Goal: Check status: Check status

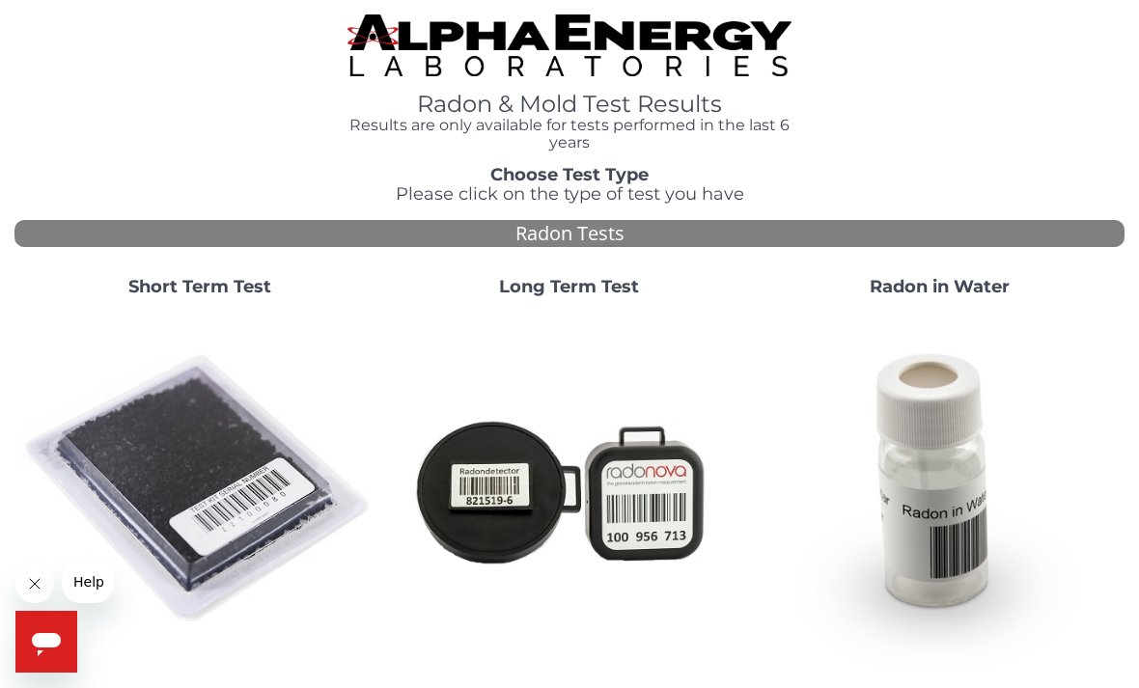
click at [196, 469] on img at bounding box center [199, 490] width 354 height 354
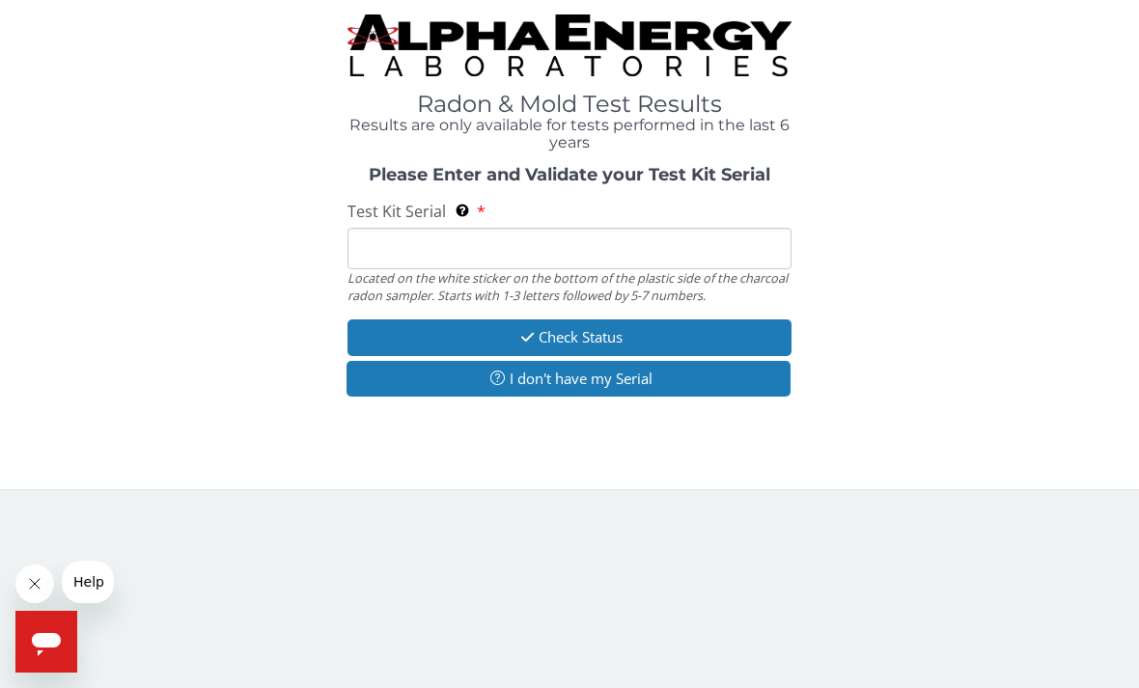
click at [639, 373] on button "I don't have my Serial" at bounding box center [568, 379] width 444 height 36
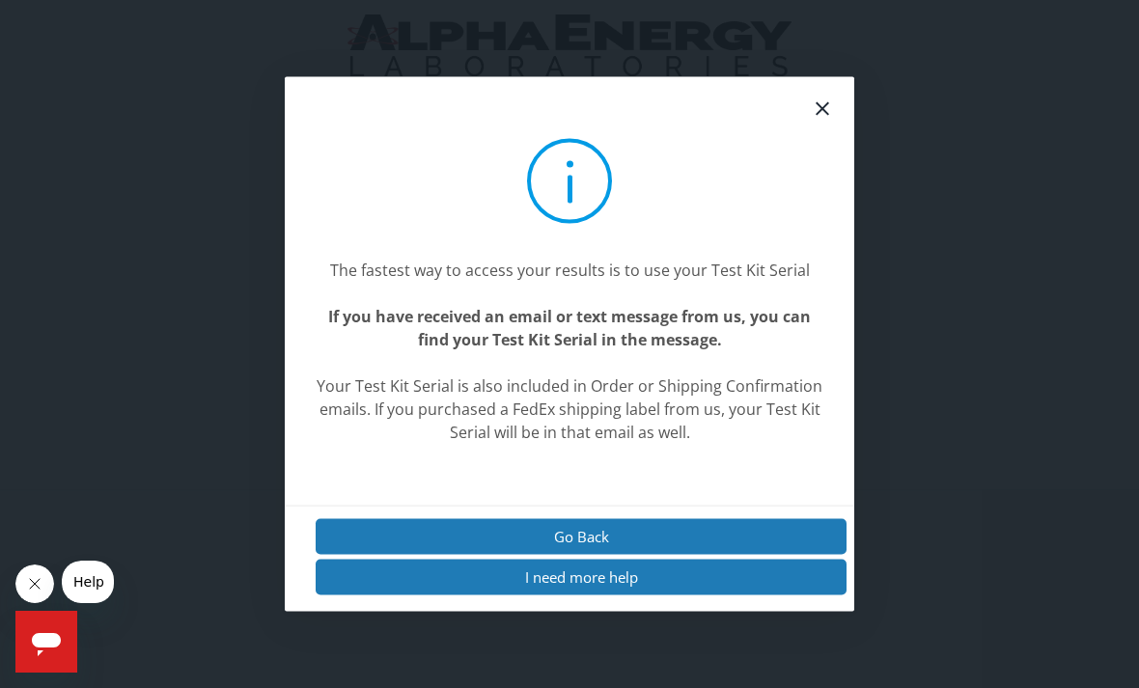
click at [630, 554] on button "Go Back" at bounding box center [581, 536] width 531 height 36
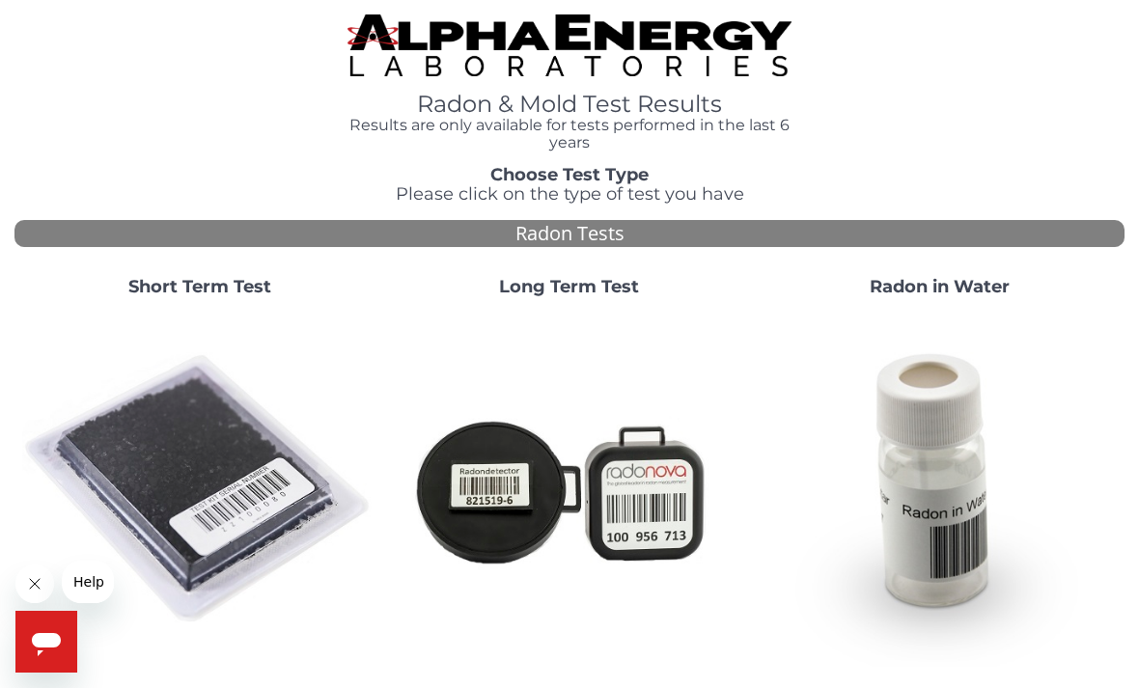
click at [195, 466] on img at bounding box center [199, 490] width 354 height 354
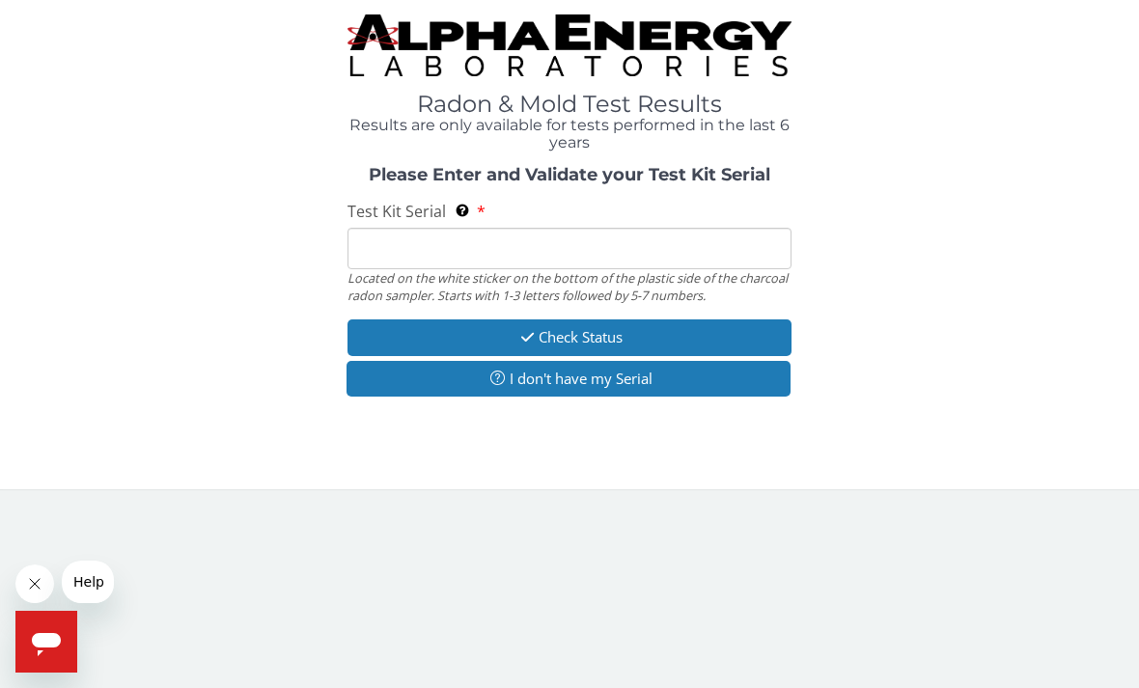
click at [602, 251] on input "Test Kit Serial Located on the white sticker on the bottom of the plastic side …" at bounding box center [569, 248] width 444 height 41
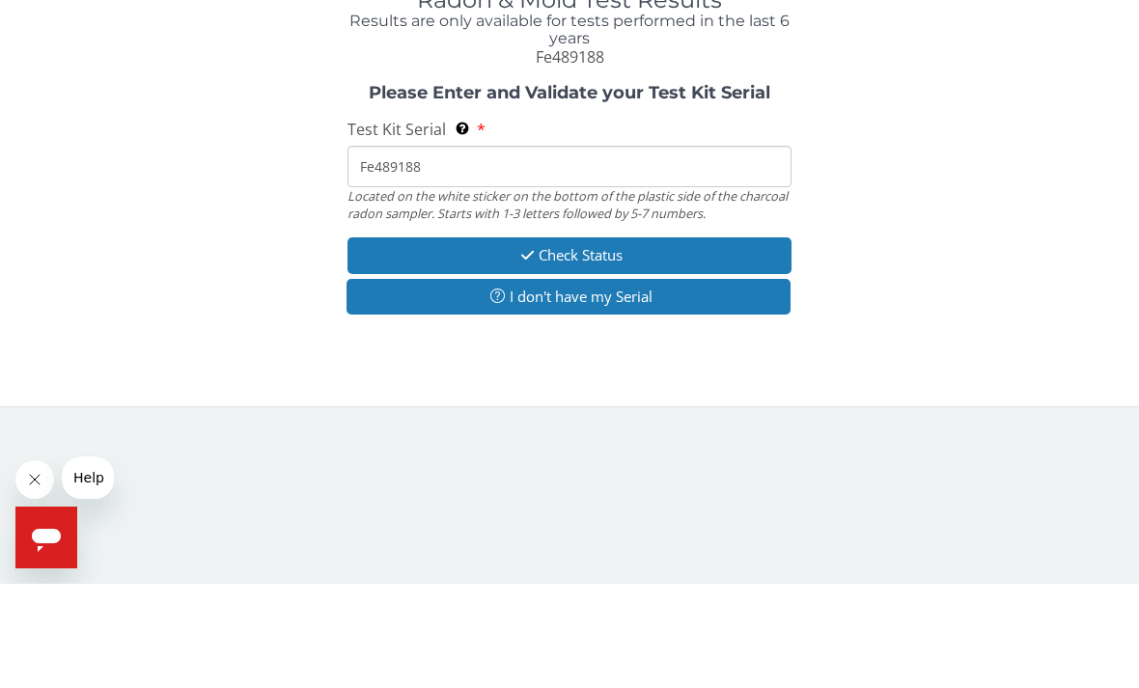
type input "Fe489188"
click at [623, 342] on button "Check Status" at bounding box center [569, 360] width 444 height 36
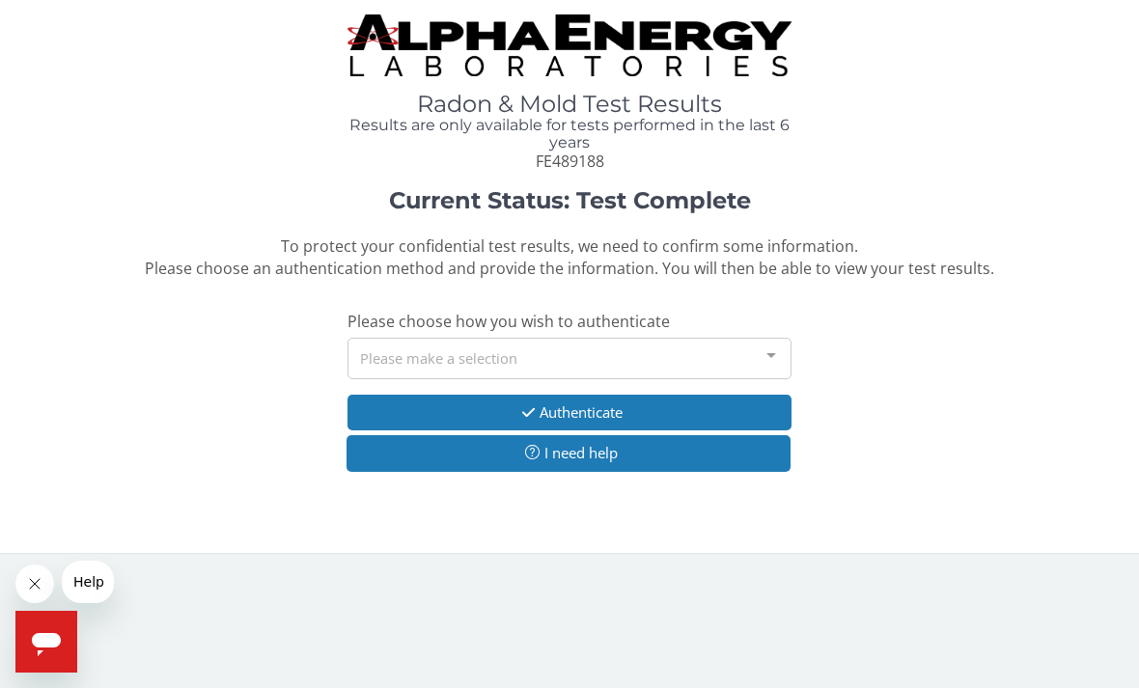
click at [628, 407] on button "Authenticate" at bounding box center [569, 413] width 444 height 36
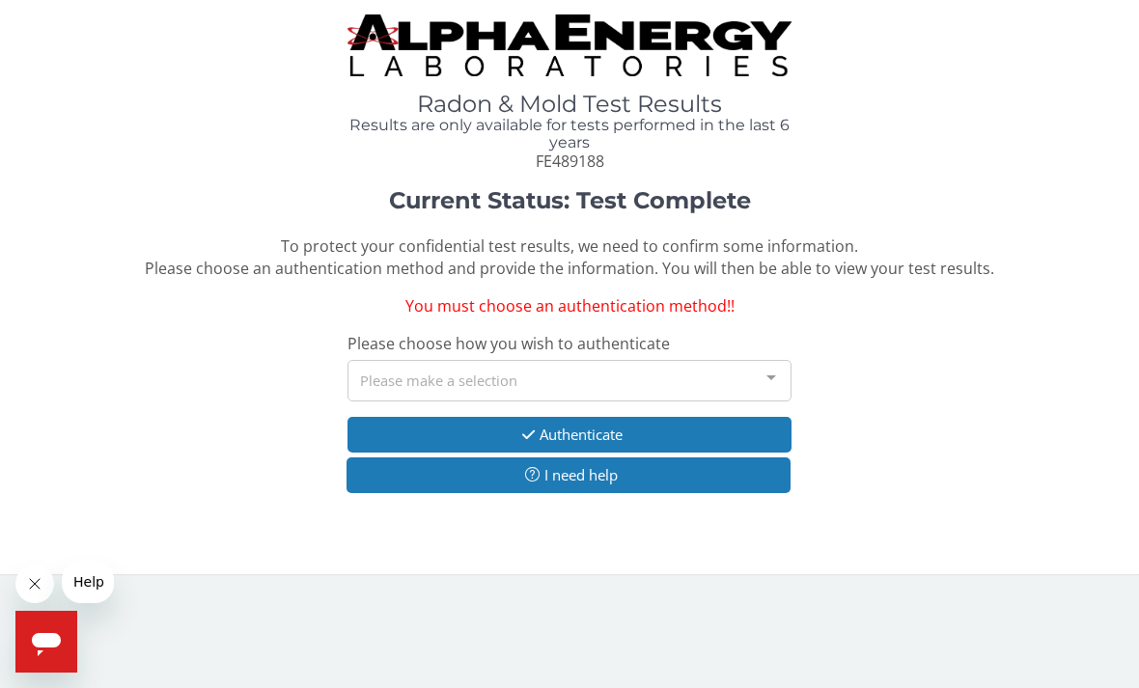
click at [773, 371] on div at bounding box center [771, 379] width 39 height 37
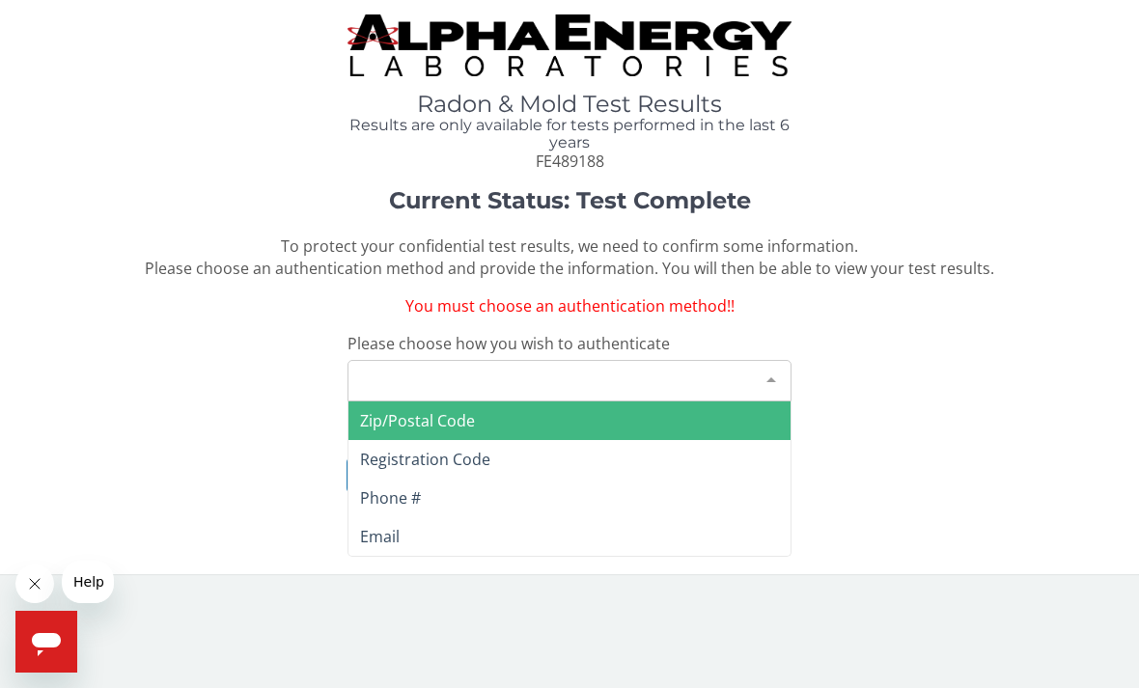
click at [383, 529] on span "Email" at bounding box center [380, 536] width 40 height 21
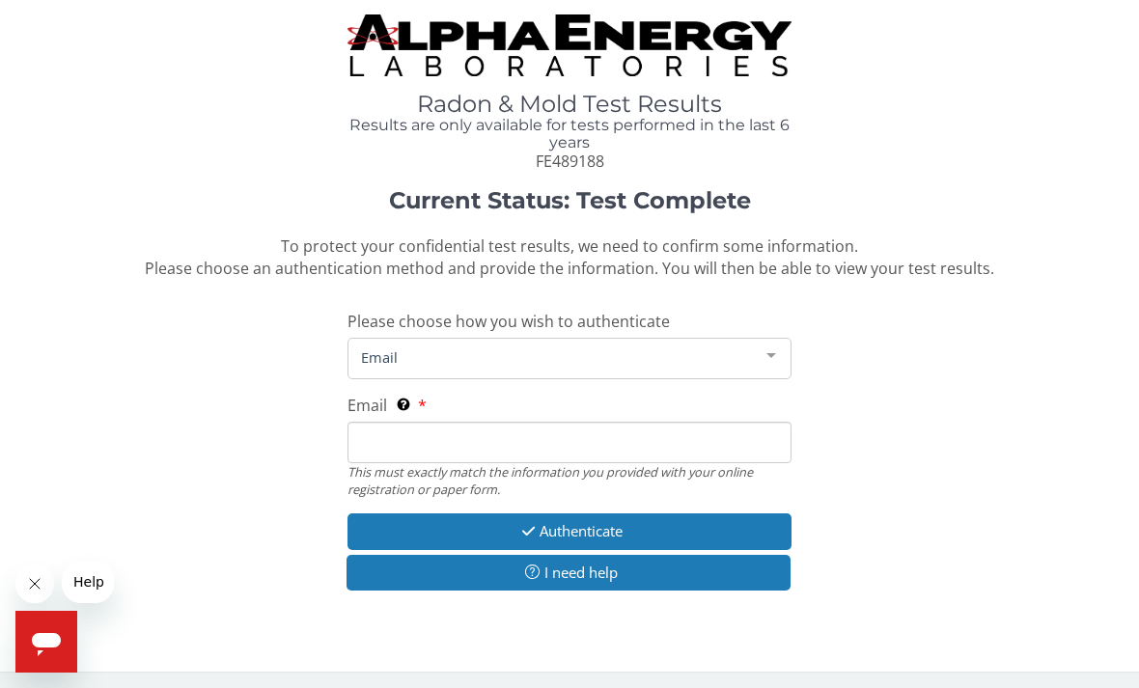
click at [525, 352] on span "Email" at bounding box center [554, 356] width 396 height 21
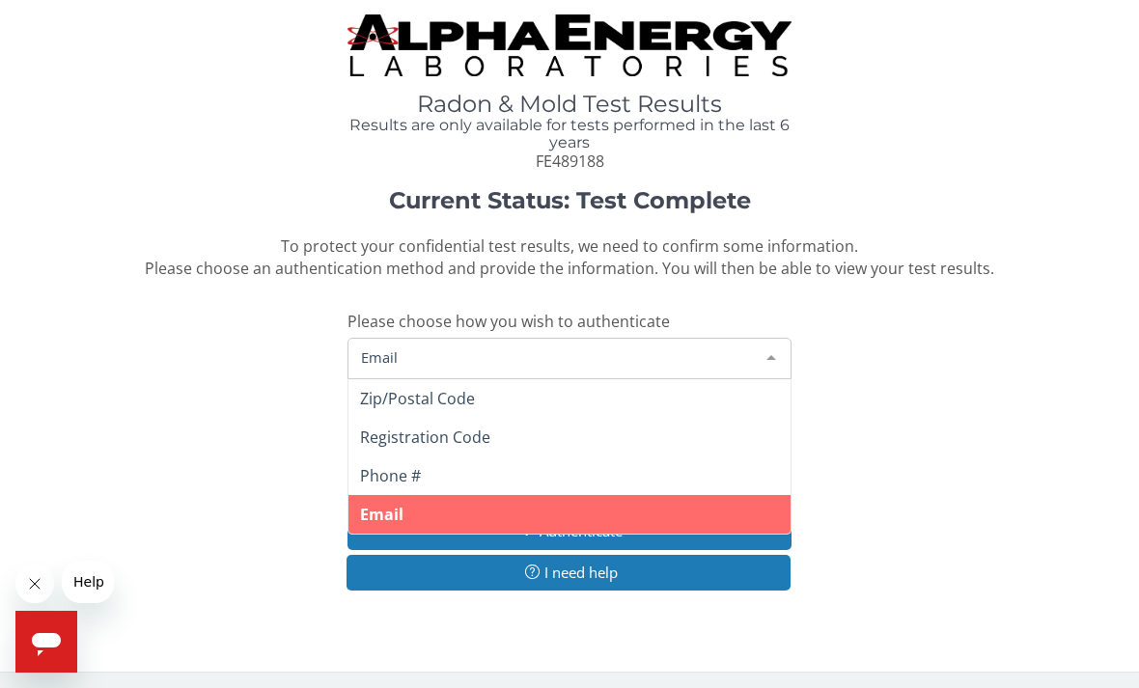
click at [471, 355] on span "Email" at bounding box center [554, 356] width 396 height 21
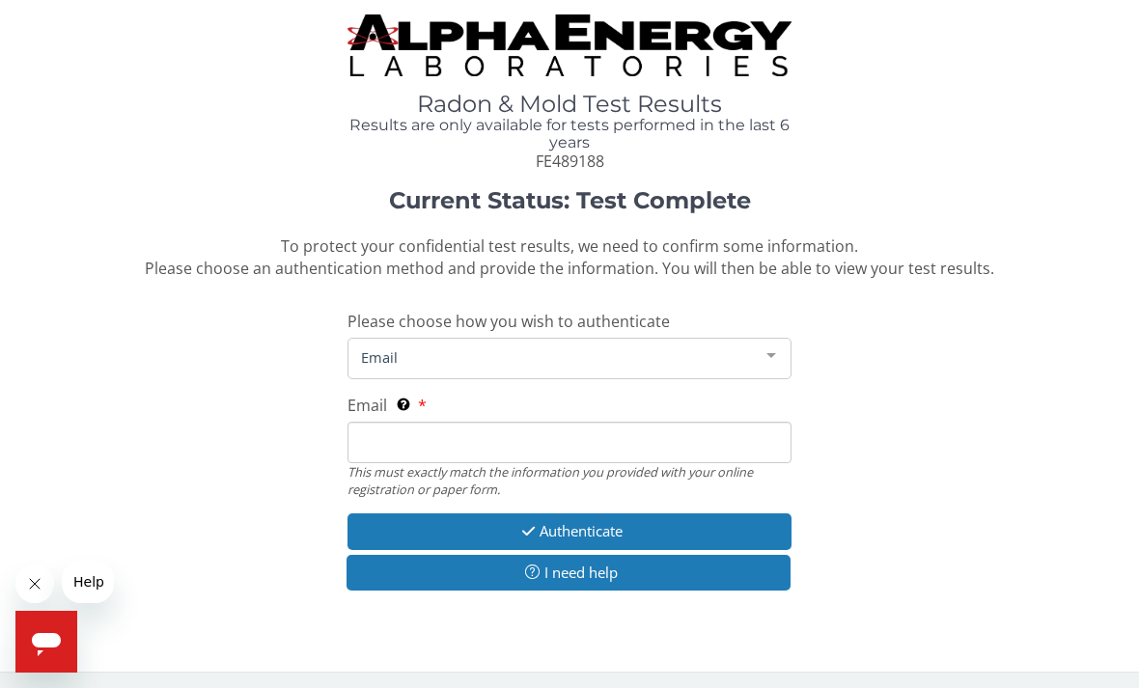
click at [469, 435] on input "Email This must exactly match the information you provided with your online reg…" at bounding box center [569, 442] width 444 height 41
type input "[PERSON_NAME][EMAIL_ADDRESS][DOMAIN_NAME]"
click at [632, 525] on button "Authenticate" at bounding box center [569, 531] width 444 height 36
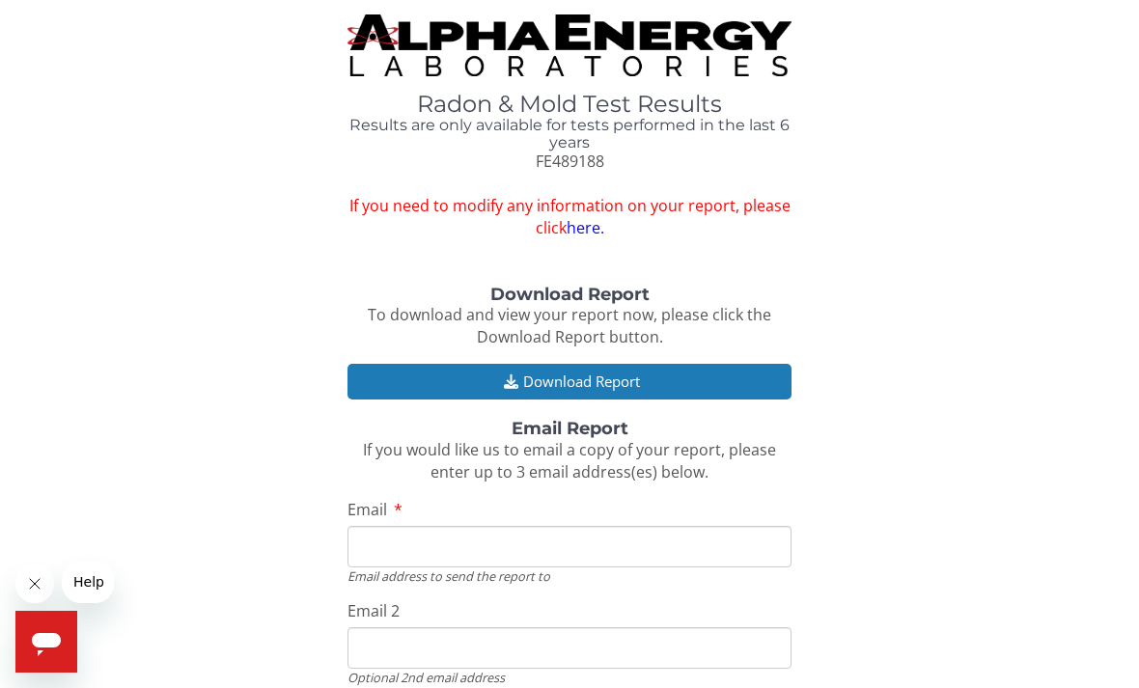
click at [644, 381] on button "Download Report" at bounding box center [569, 382] width 444 height 36
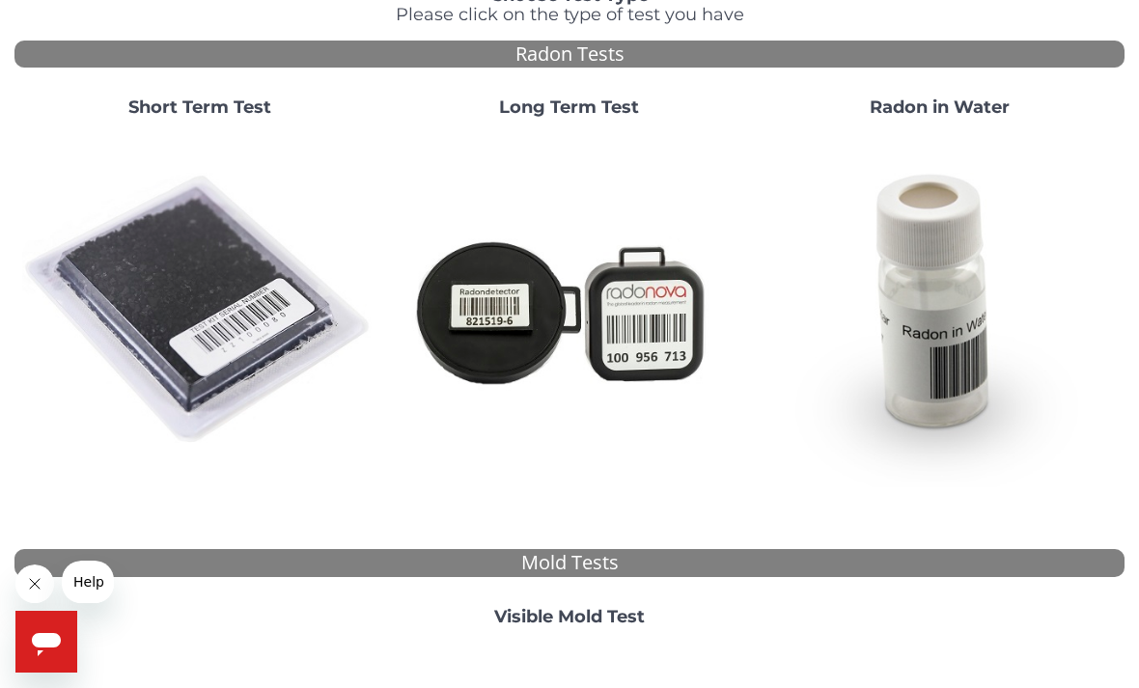
scroll to position [178, 0]
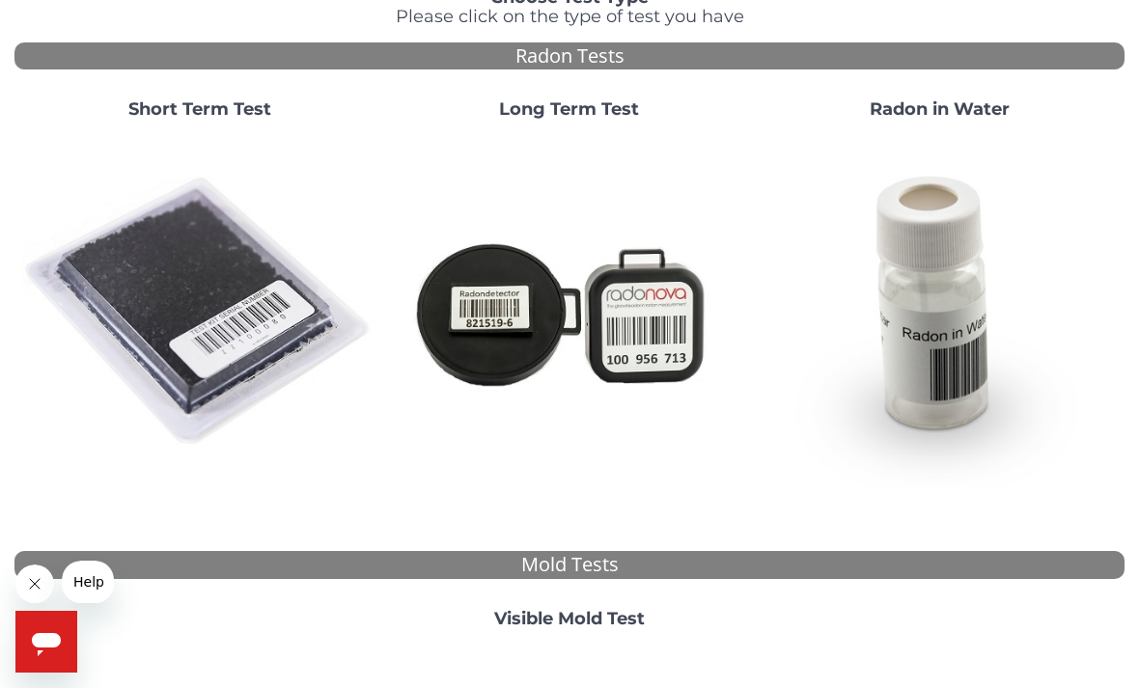
click at [195, 282] on img at bounding box center [199, 312] width 354 height 354
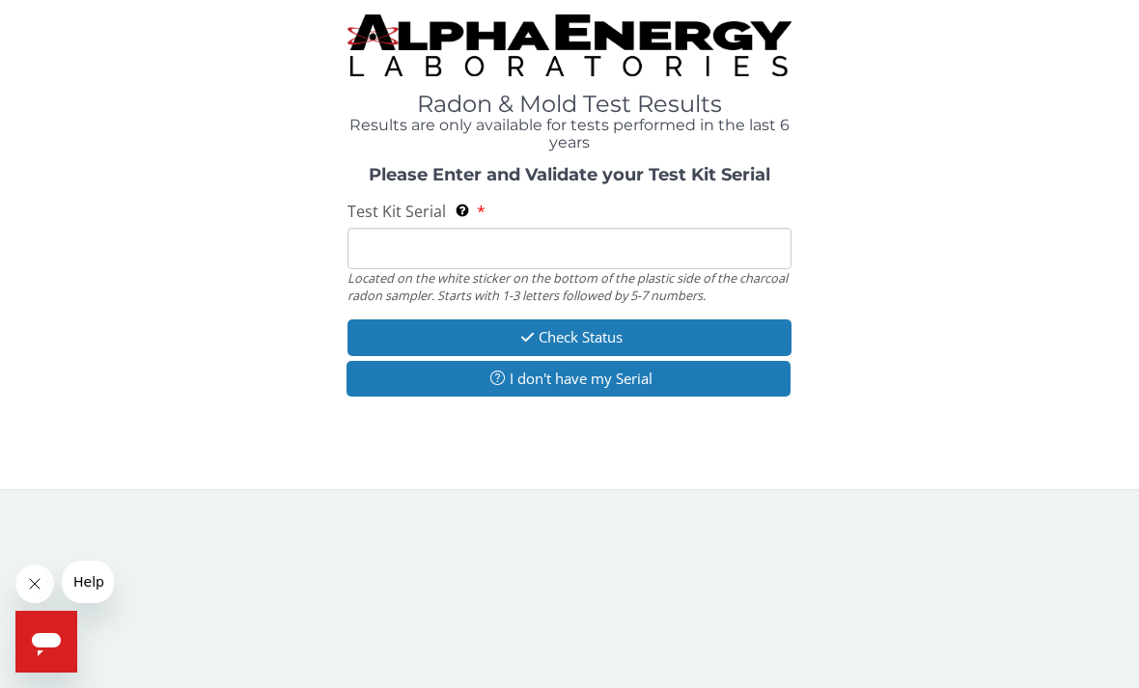
scroll to position [0, 0]
click at [569, 246] on input "Test Kit Serial Located on the white sticker on the bottom of the plastic side …" at bounding box center [569, 248] width 444 height 41
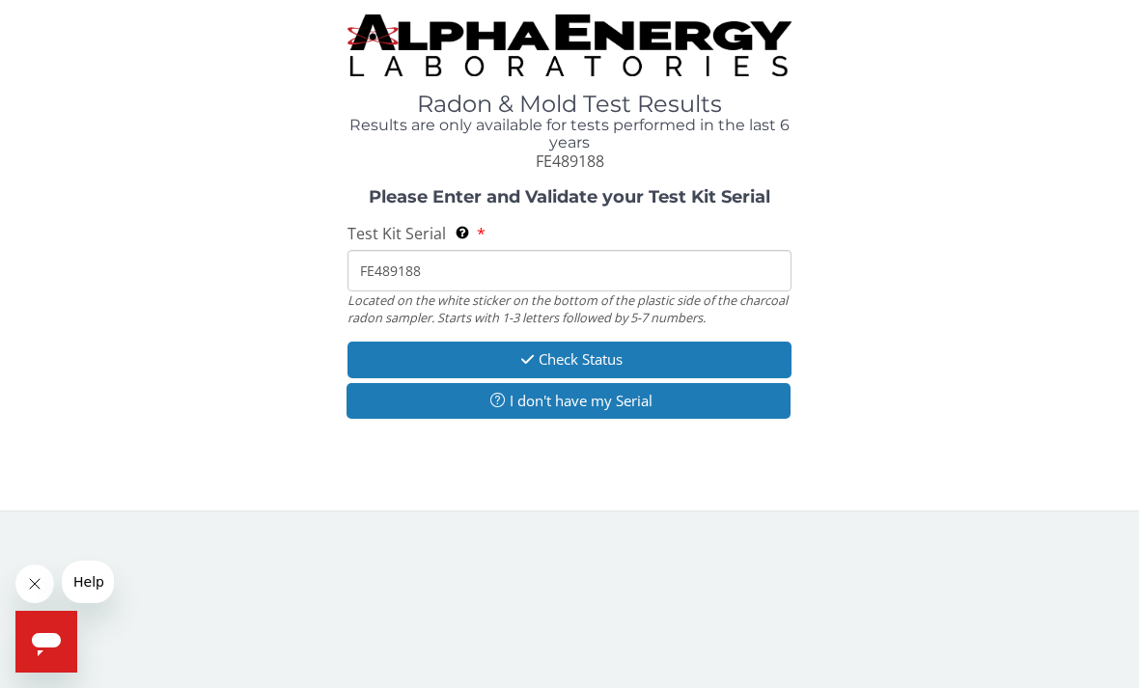
type input "FE489188"
click at [621, 352] on button "Check Status" at bounding box center [569, 360] width 444 height 36
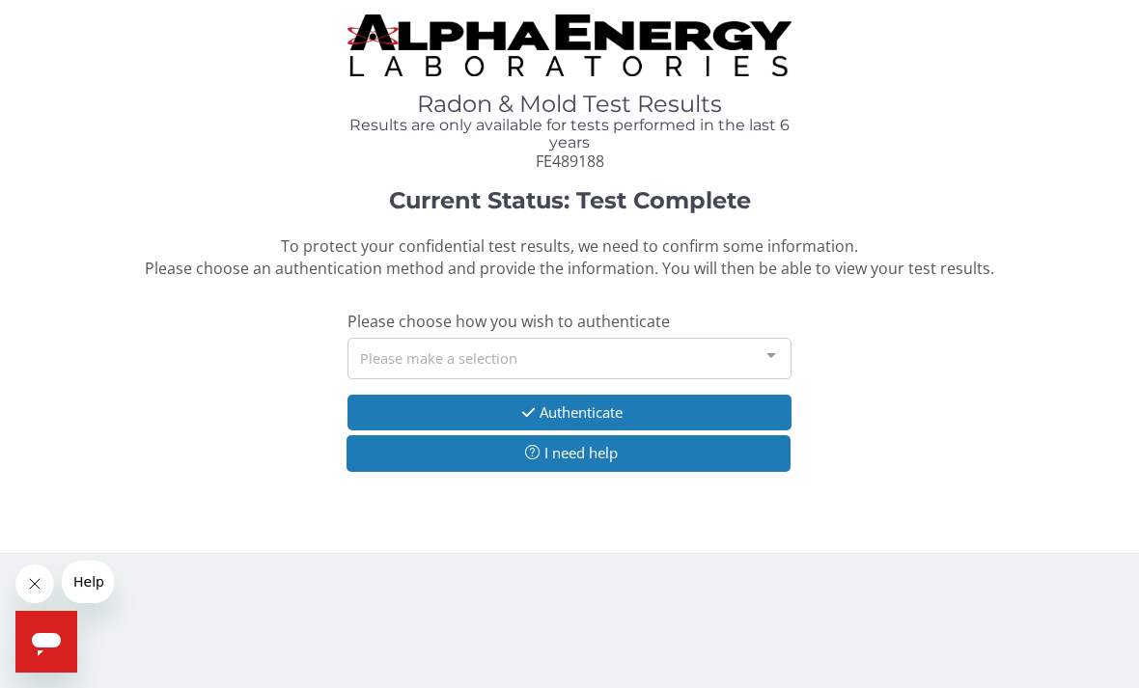
click at [636, 404] on button "Authenticate" at bounding box center [569, 413] width 444 height 36
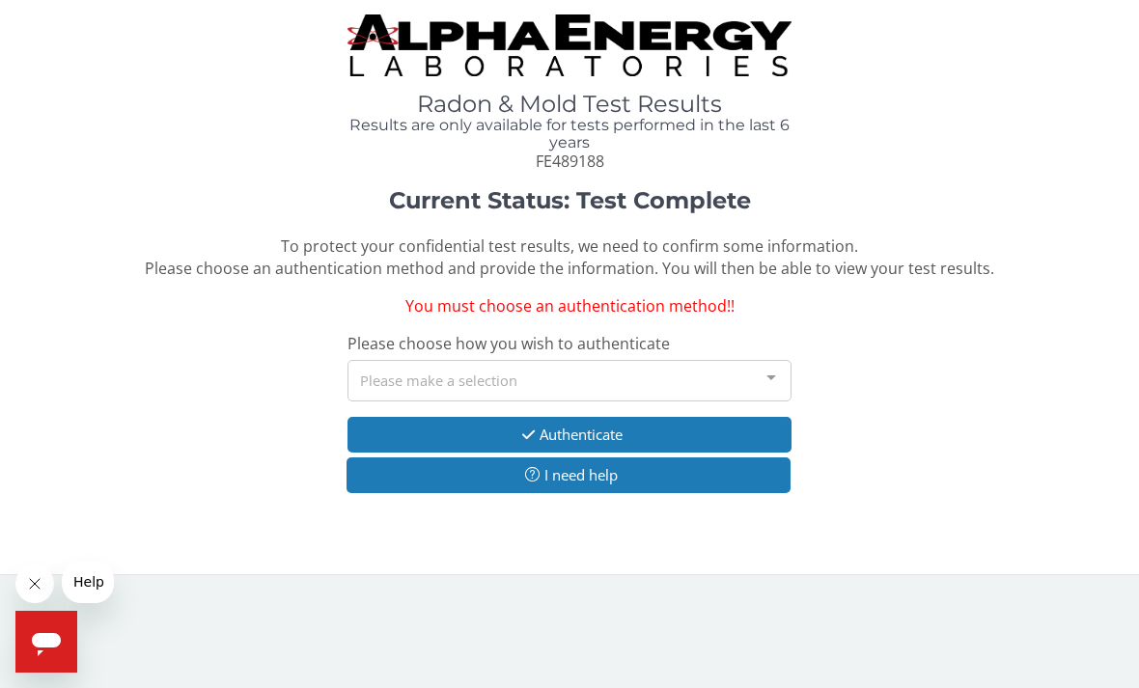
click at [772, 374] on div at bounding box center [771, 379] width 39 height 37
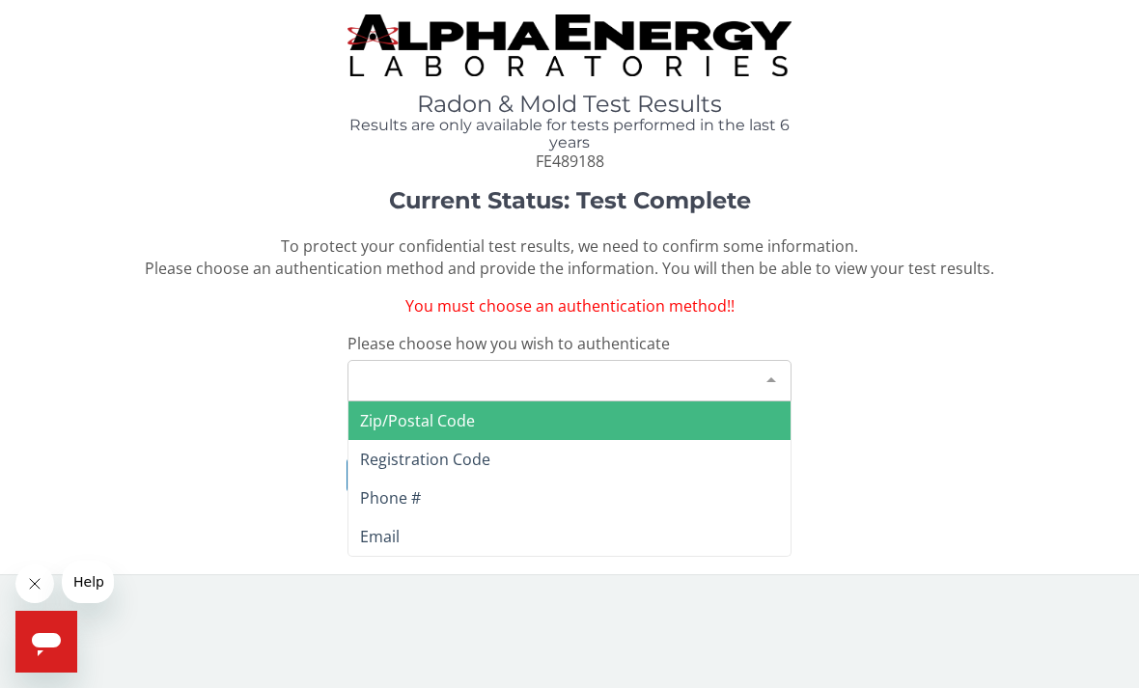
click at [462, 413] on span "Zip/Postal Code" at bounding box center [417, 420] width 115 height 21
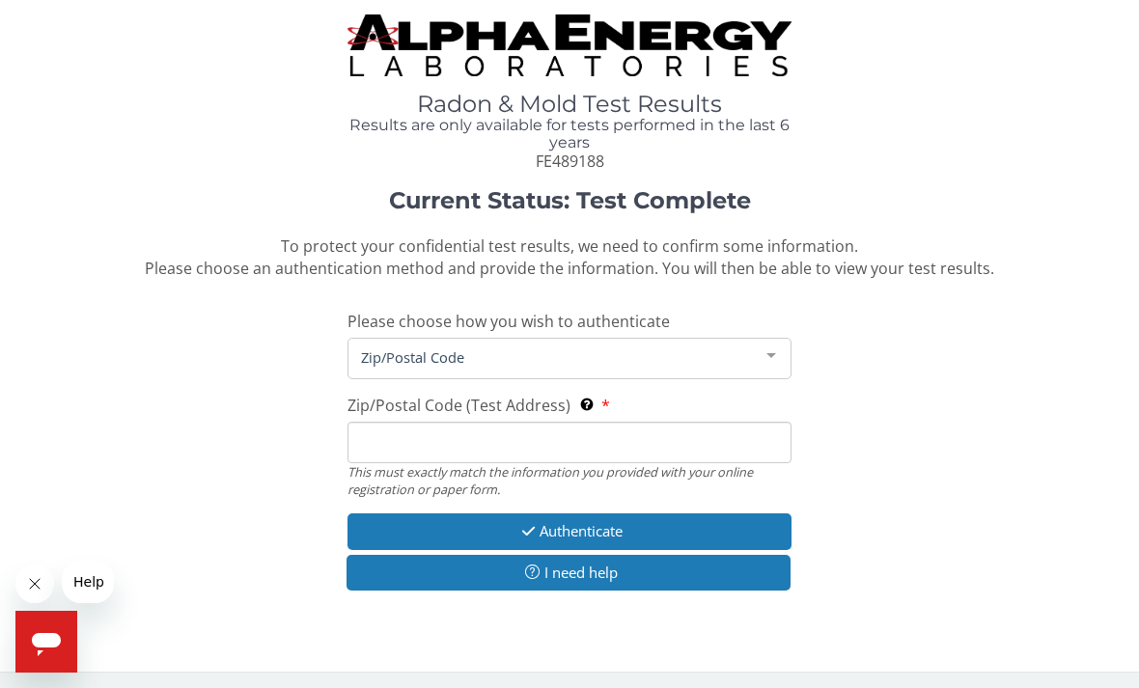
click at [595, 438] on input "Zip/Postal Code (Test Address) This must exactly match the information you prov…" at bounding box center [569, 442] width 444 height 41
type input "27410"
click at [640, 520] on button "Authenticate" at bounding box center [569, 531] width 444 height 36
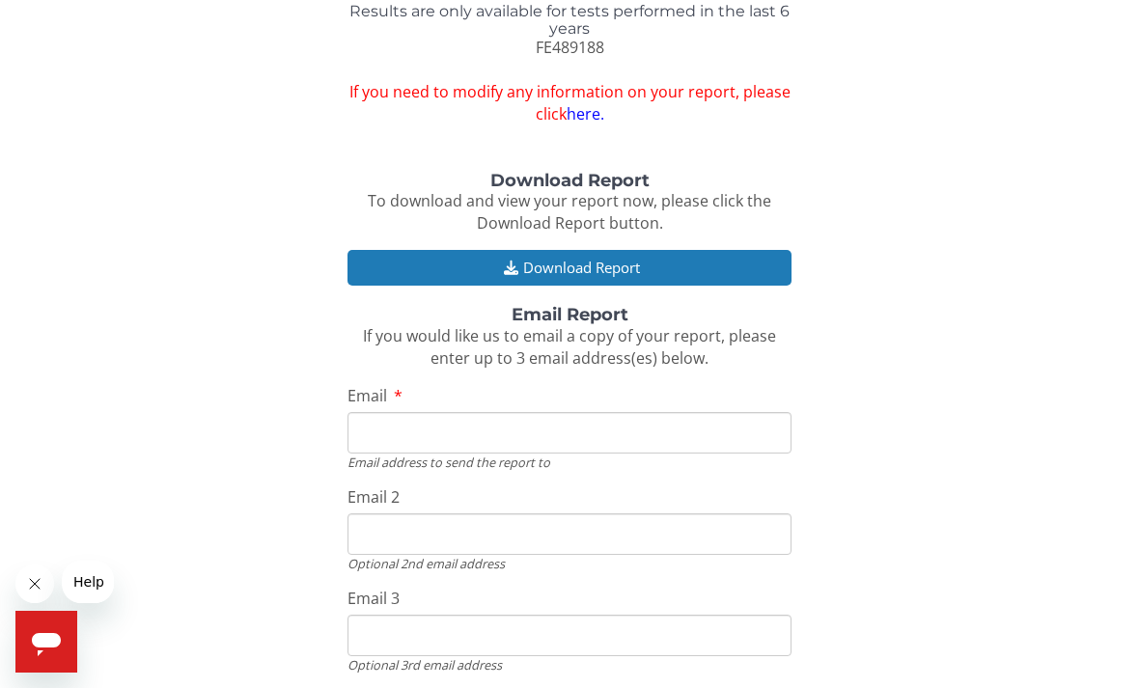
scroll to position [114, 0]
click at [483, 421] on input "Email" at bounding box center [569, 432] width 444 height 41
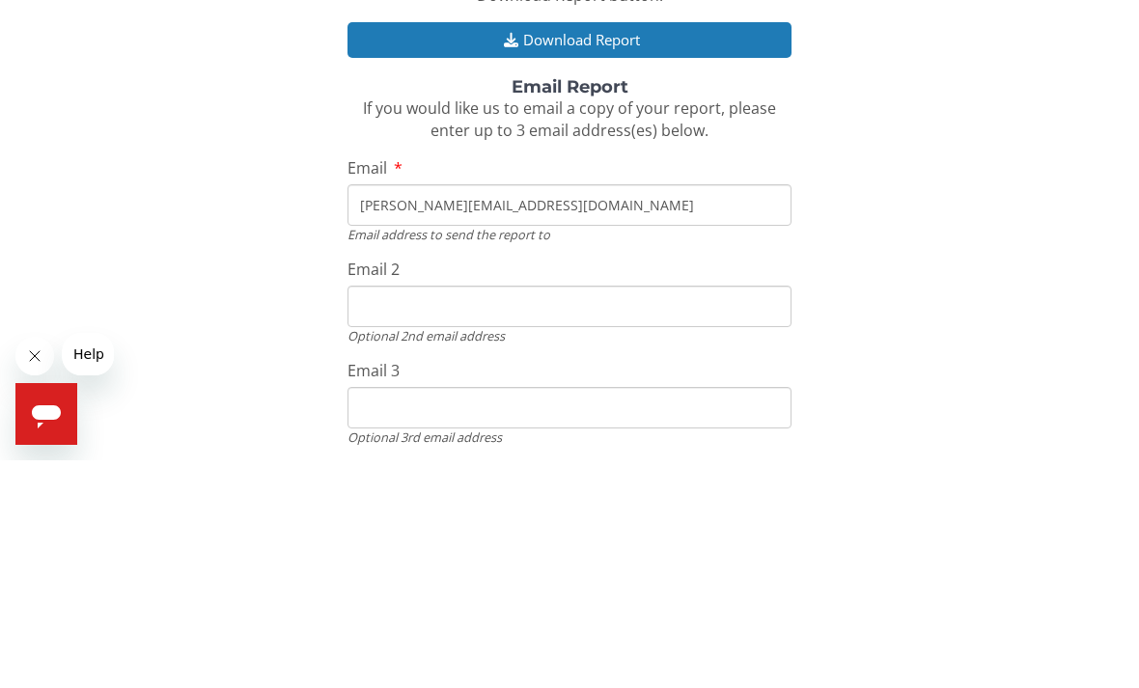
scroll to position [146, 0]
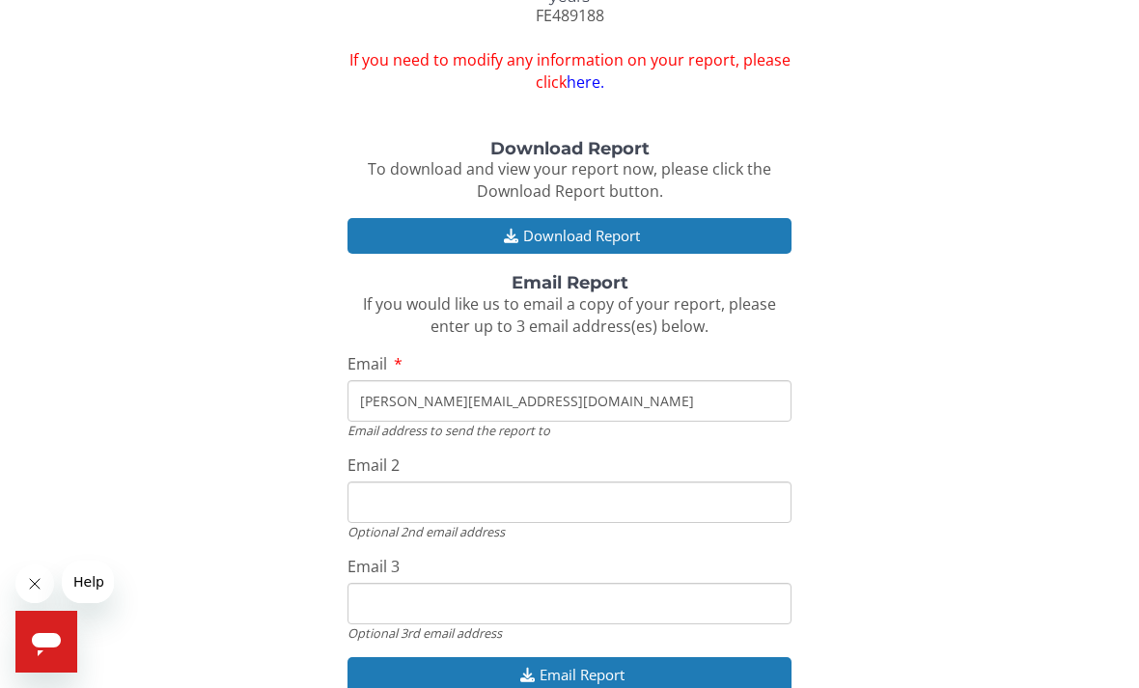
type input "[PERSON_NAME][EMAIL_ADDRESS][DOMAIN_NAME]"
click at [629, 661] on button "Email Report" at bounding box center [569, 675] width 444 height 36
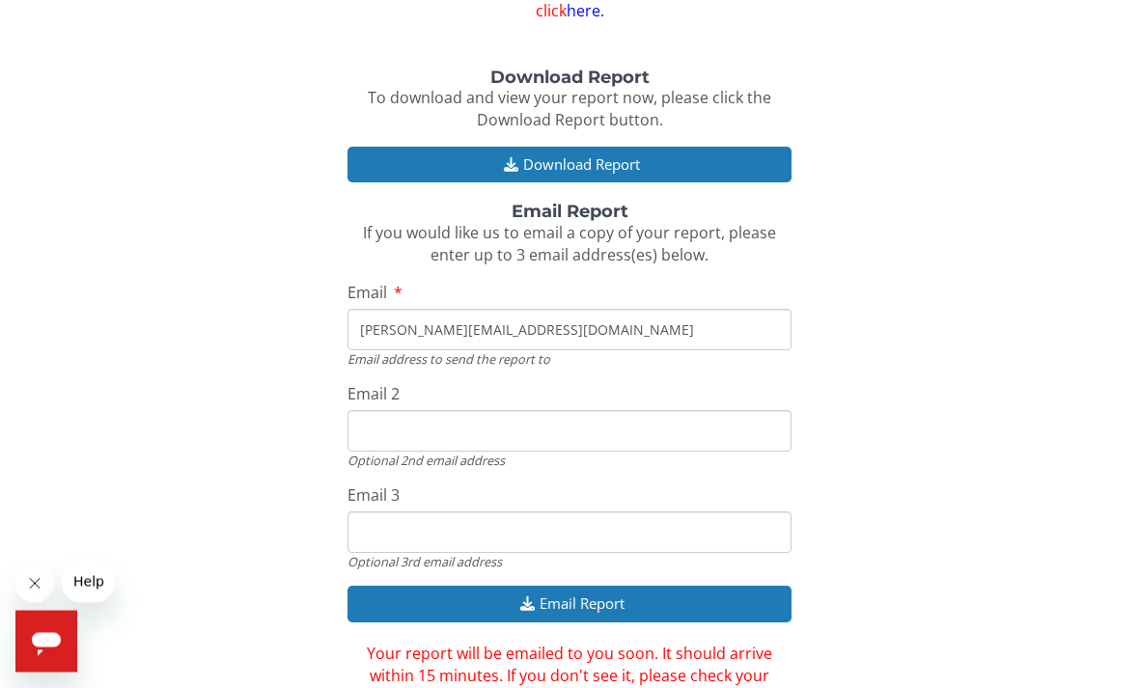
scroll to position [231, 0]
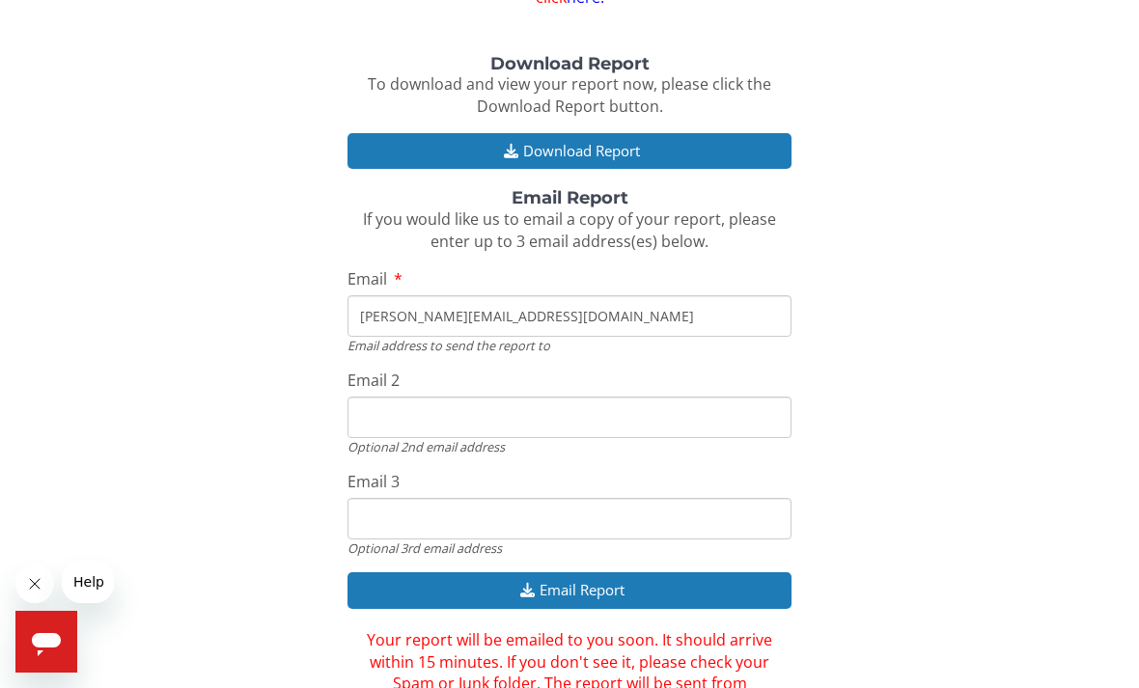
click at [623, 141] on button "Download Report" at bounding box center [569, 151] width 444 height 36
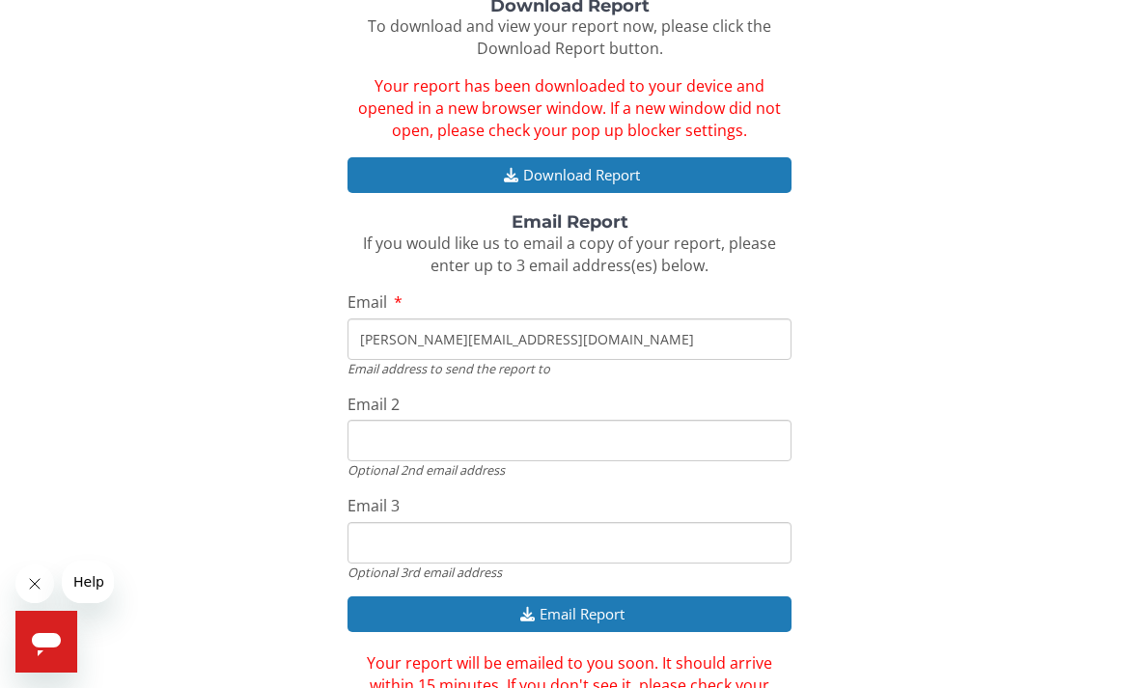
scroll to position [292, 0]
